Goal: Task Accomplishment & Management: Use online tool/utility

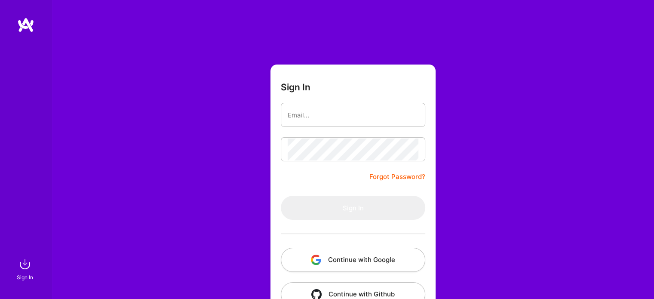
click at [346, 114] on input "email" at bounding box center [353, 115] width 131 height 22
type input "[EMAIL_ADDRESS][DOMAIN_NAME]"
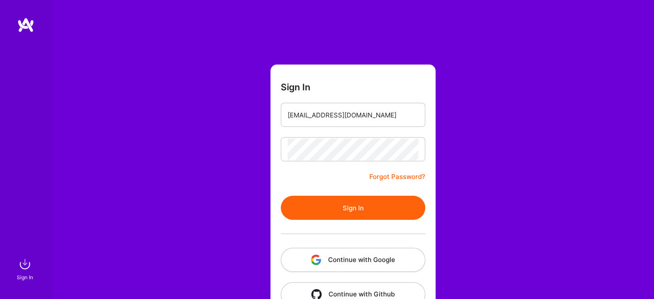
click at [351, 213] on button "Sign In" at bounding box center [353, 208] width 145 height 24
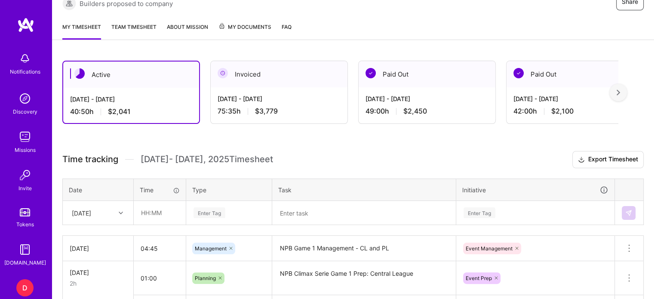
scroll to position [213, 0]
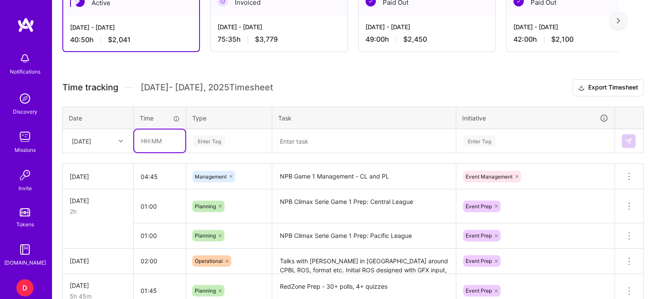
click at [145, 141] on input "text" at bounding box center [159, 140] width 51 height 23
type input "01:00"
click at [219, 139] on div "Enter Tag" at bounding box center [210, 140] width 32 height 13
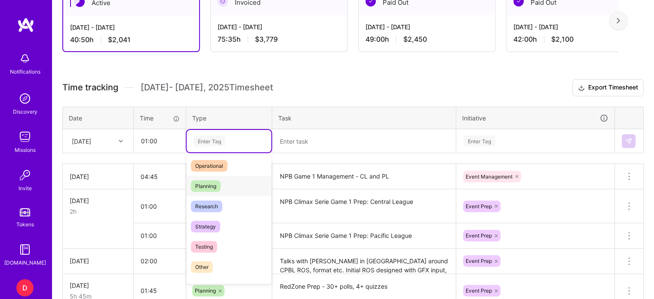
scroll to position [160, 0]
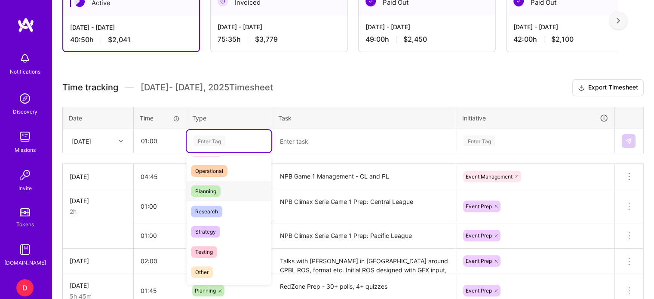
click at [208, 192] on span "Planning" at bounding box center [206, 191] width 30 height 12
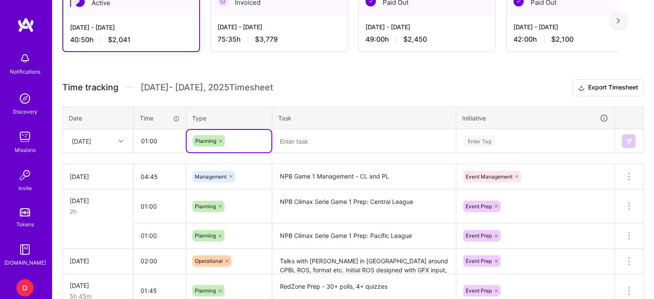
click at [310, 140] on textarea at bounding box center [364, 141] width 182 height 22
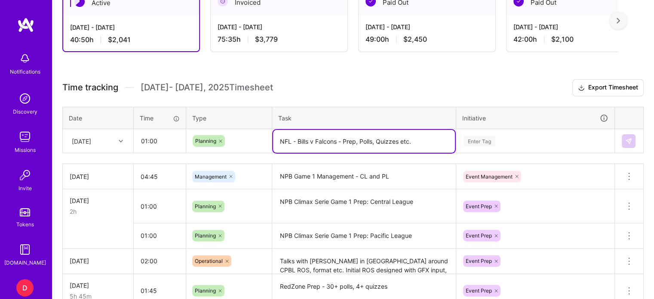
type textarea "NFL - Bills v Falcons - Prep, Polls, Quizzes etc."
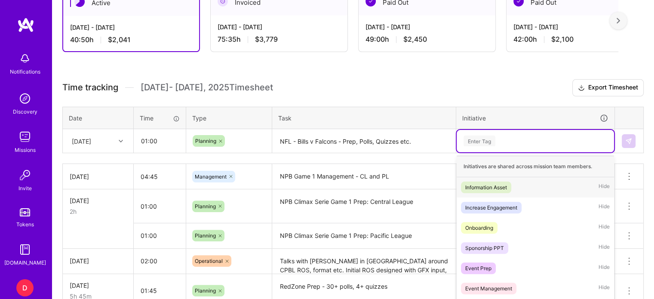
click at [462, 146] on div "option Information Asset focused, 1 of 35. 35 results available. Use Up and Dow…" at bounding box center [535, 141] width 157 height 22
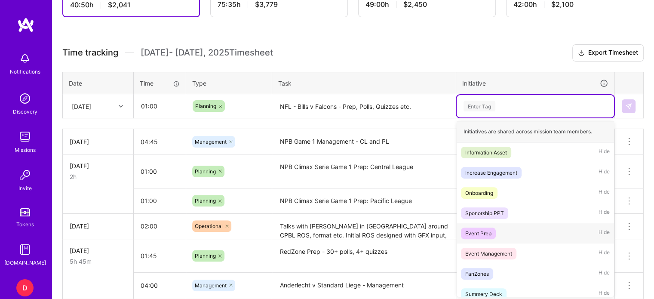
click at [478, 229] on div "Event Prep" at bounding box center [479, 233] width 26 height 9
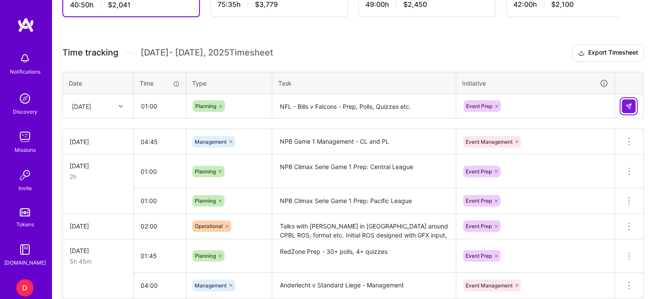
click at [626, 107] on img at bounding box center [629, 106] width 7 height 7
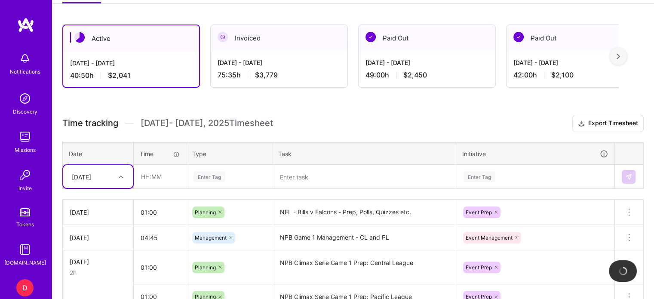
scroll to position [176, 0]
